Goal: Task Accomplishment & Management: Use online tool/utility

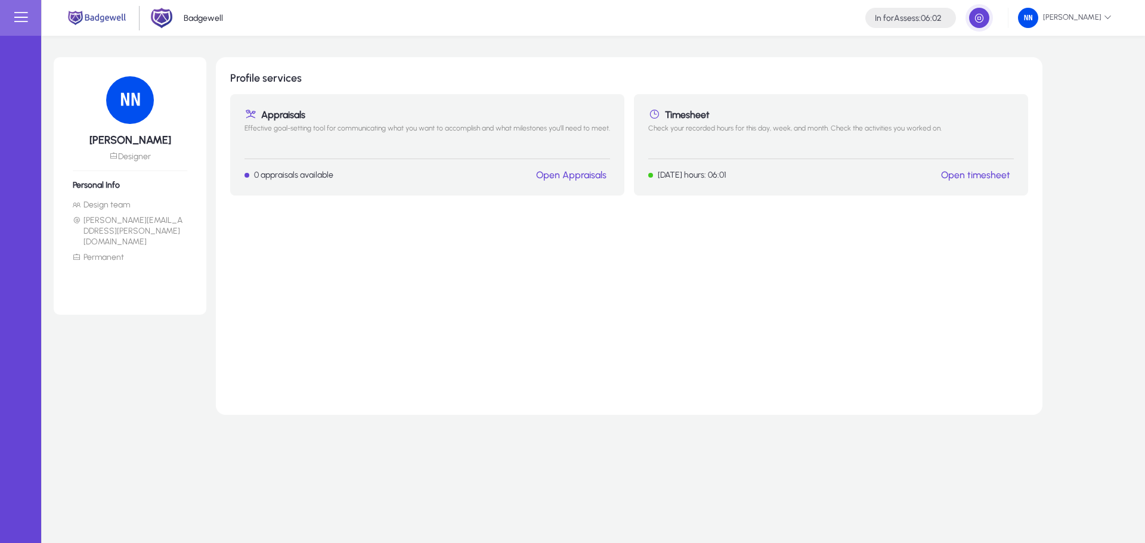
click at [977, 168] on div "Timesheet Check your recorded hours for this day, week, and month. Check the ac…" at bounding box center [831, 144] width 394 height 101
click at [977, 172] on link "Open timesheet" at bounding box center [975, 174] width 69 height 11
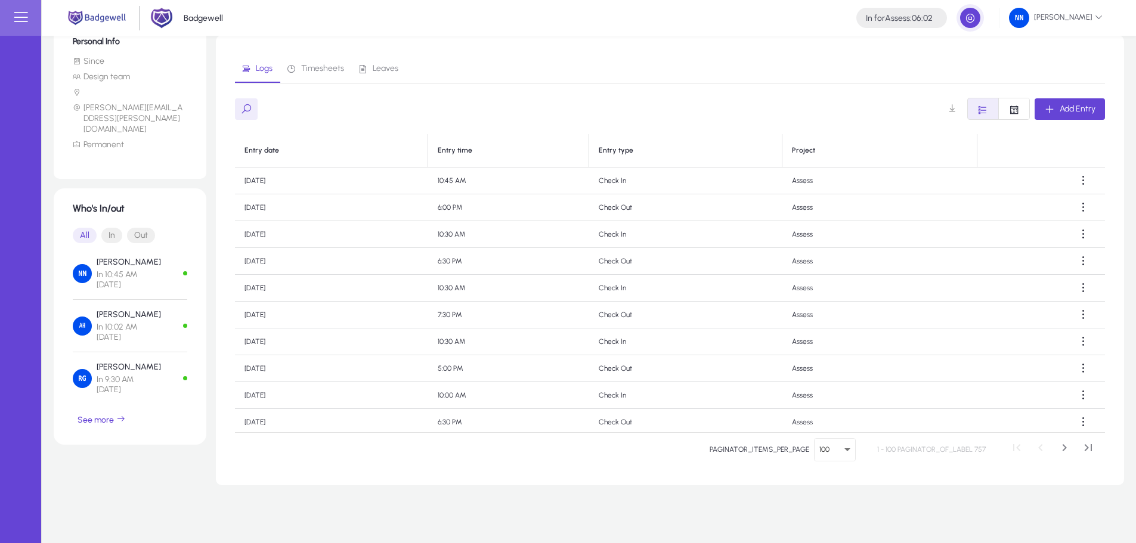
scroll to position [159, 0]
click at [115, 413] on span "See more" at bounding box center [102, 418] width 48 height 11
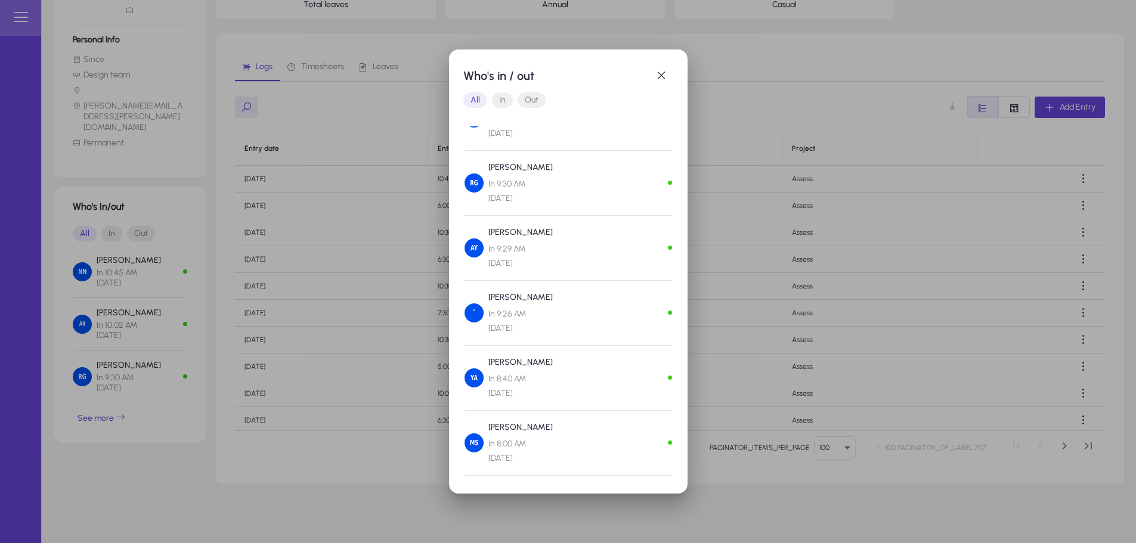
scroll to position [0, 0]
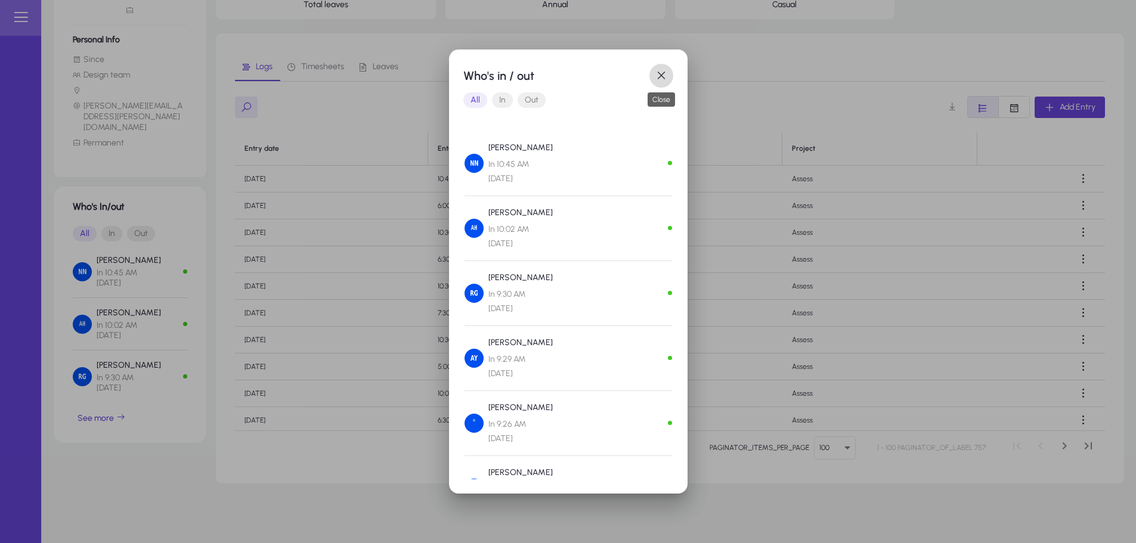
click at [665, 84] on span "button" at bounding box center [662, 76] width 24 height 24
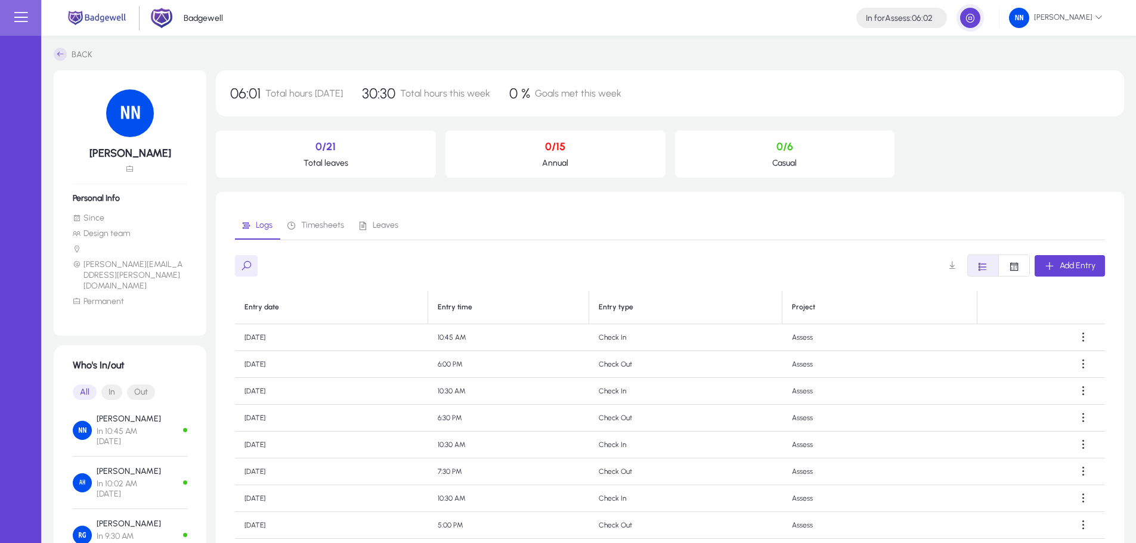
scroll to position [159, 0]
